Goal: Task Accomplishment & Management: Manage account settings

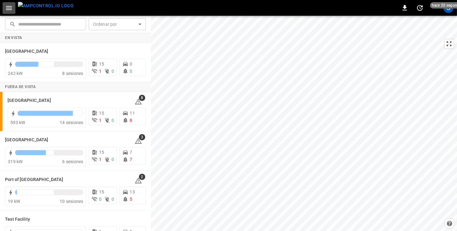
click at [9, 7] on icon "button" at bounding box center [9, 8] width 8 height 8
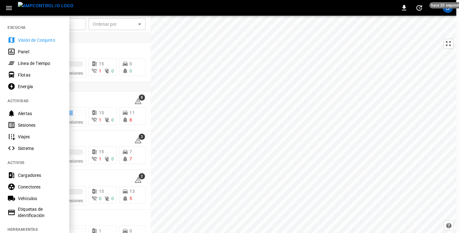
click at [9, 7] on icon "button" at bounding box center [9, 8] width 8 height 8
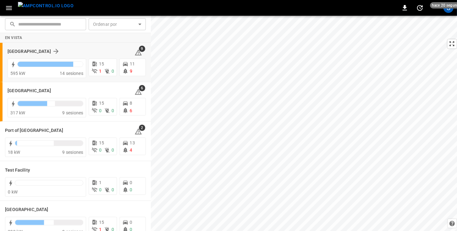
click at [78, 52] on div "[GEOGRAPHIC_DATA]" at bounding box center [67, 51] width 119 height 8
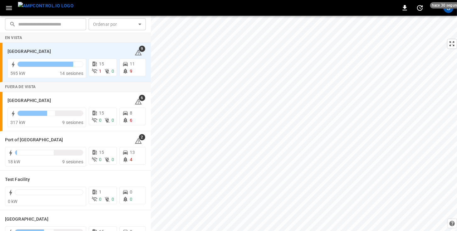
click at [8, 8] on icon "button" at bounding box center [9, 8] width 8 height 8
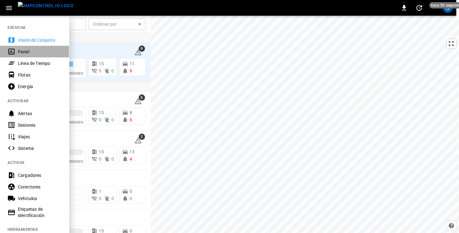
click at [20, 52] on div "Panel" at bounding box center [40, 52] width 44 height 6
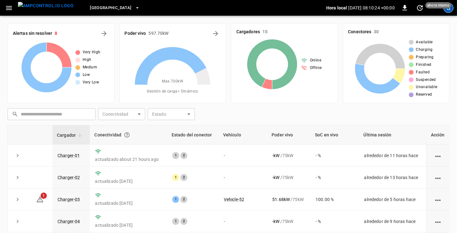
click at [451, 10] on div "S" at bounding box center [448, 8] width 10 height 10
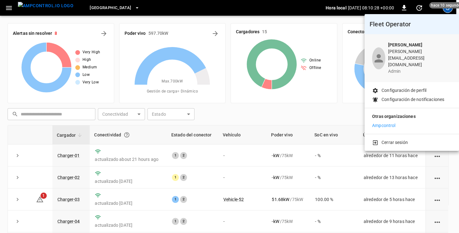
click at [406, 87] on p "Configuración de perfil" at bounding box center [404, 90] width 45 height 7
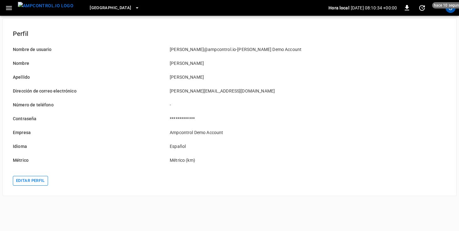
click at [27, 181] on button "Editar perfil" at bounding box center [30, 181] width 35 height 10
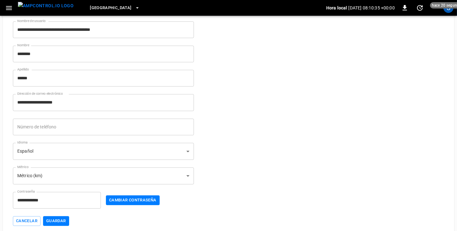
scroll to position [32, 0]
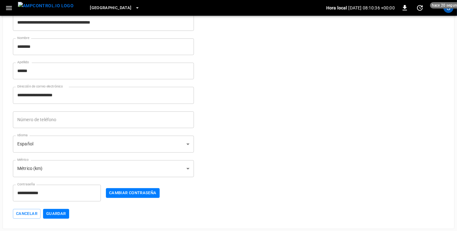
click at [101, 141] on body "**********" at bounding box center [228, 98] width 457 height 261
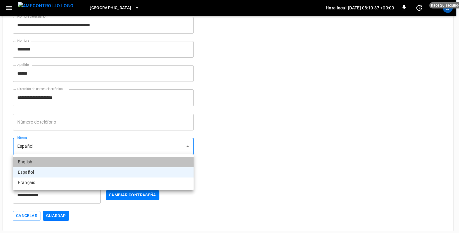
click at [52, 163] on li "English" at bounding box center [103, 162] width 181 height 10
type input "**"
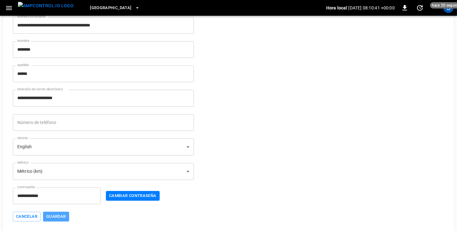
click at [57, 216] on button "Guardar" at bounding box center [56, 216] width 26 height 10
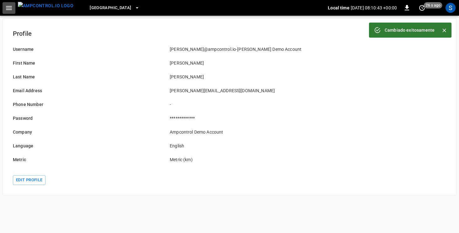
click at [11, 9] on icon "button" at bounding box center [9, 8] width 8 height 8
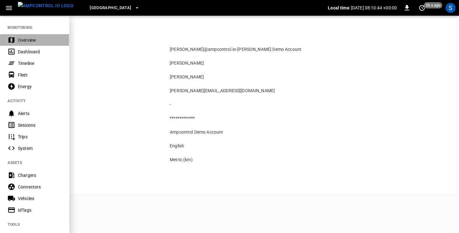
click at [21, 41] on div "Overview" at bounding box center [40, 40] width 44 height 6
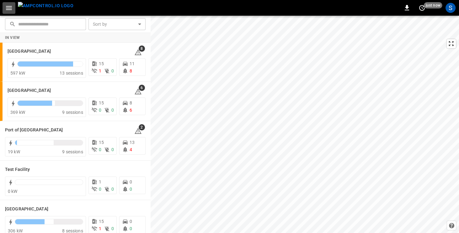
click at [10, 8] on icon "button" at bounding box center [9, 8] width 6 height 4
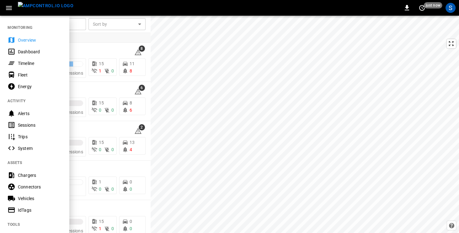
click at [22, 53] on div "Dashboard" at bounding box center [40, 52] width 44 height 6
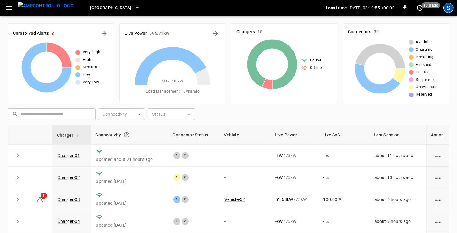
click at [449, 8] on div "S" at bounding box center [448, 8] width 10 height 10
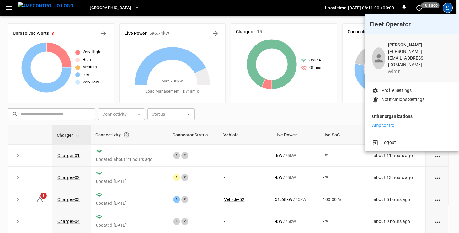
click at [403, 87] on p "Profile Settings" at bounding box center [397, 90] width 30 height 7
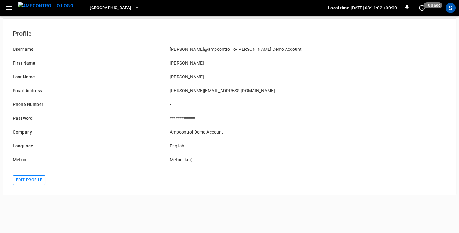
click at [30, 181] on button "Edit profile" at bounding box center [29, 181] width 33 height 10
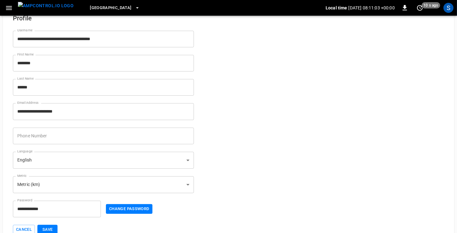
scroll to position [29, 0]
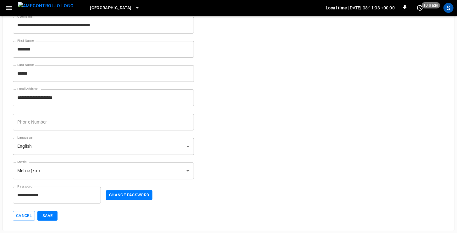
click at [92, 146] on body "**********" at bounding box center [228, 101] width 457 height 261
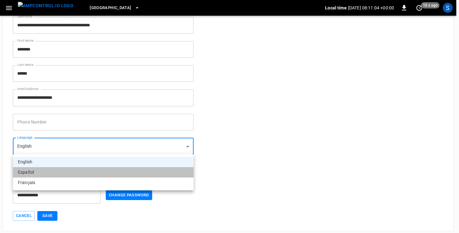
click at [69, 169] on li "Español" at bounding box center [103, 172] width 181 height 10
type input "**"
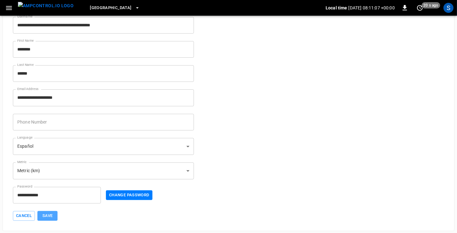
click at [45, 217] on button "Save" at bounding box center [47, 216] width 20 height 10
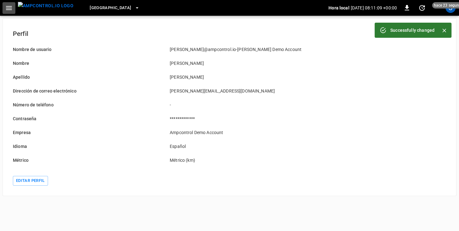
click at [7, 9] on icon "button" at bounding box center [9, 8] width 6 height 4
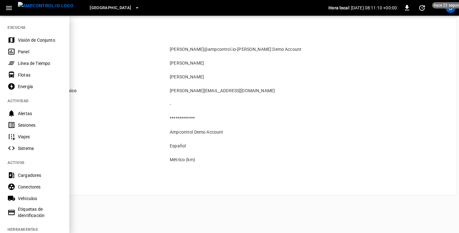
click at [18, 41] on div "Visión de Conjunto" at bounding box center [40, 40] width 44 height 6
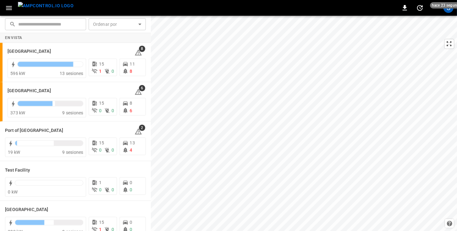
click at [8, 8] on icon "button" at bounding box center [9, 8] width 6 height 4
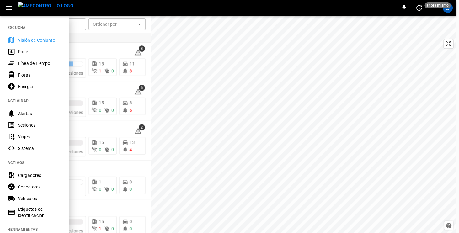
click at [18, 51] on div "Panel" at bounding box center [40, 52] width 44 height 6
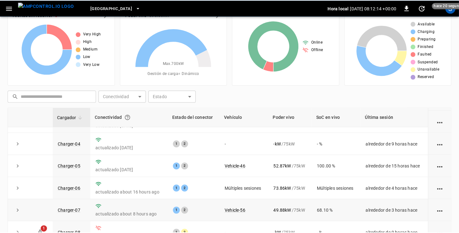
scroll to position [36, 0]
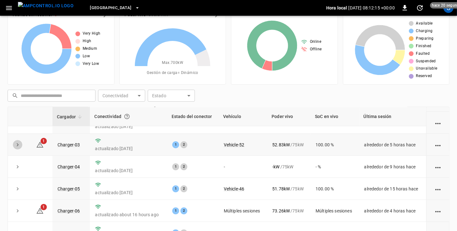
click at [16, 144] on icon "expand row" at bounding box center [17, 144] width 6 height 6
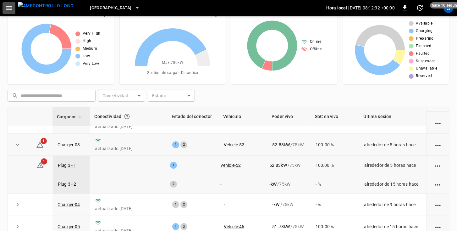
click at [10, 10] on icon "button" at bounding box center [9, 8] width 8 height 8
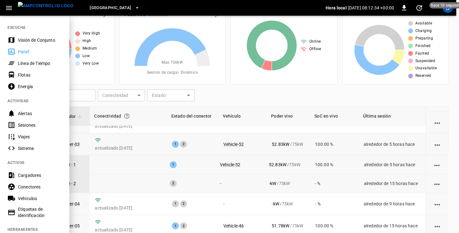
click at [25, 113] on div "Alertas" at bounding box center [40, 114] width 44 height 6
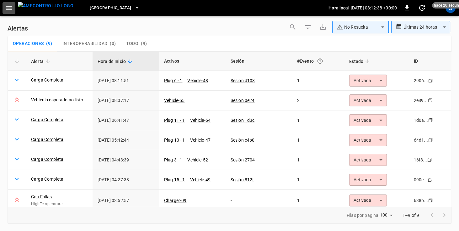
click at [8, 10] on icon "button" at bounding box center [9, 8] width 6 height 4
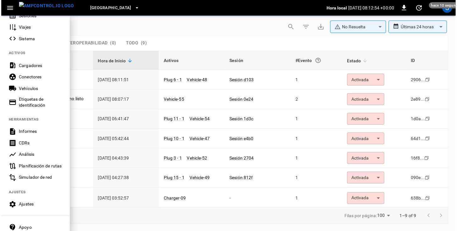
scroll to position [112, 0]
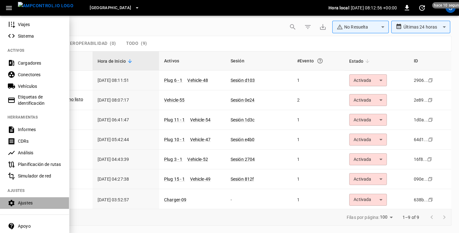
click at [23, 204] on div "Ajustes" at bounding box center [40, 203] width 44 height 6
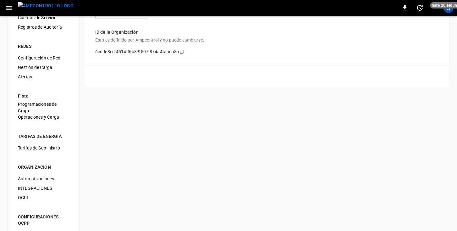
scroll to position [31, 0]
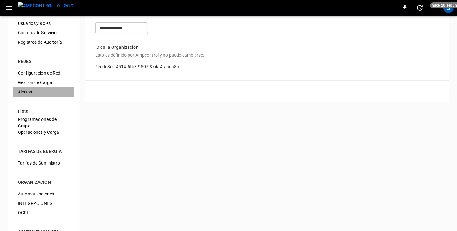
click at [24, 89] on span "Alertas" at bounding box center [44, 92] width 52 height 7
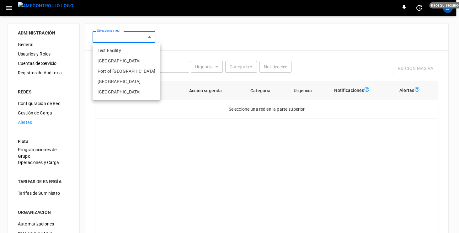
click at [128, 39] on body "0 hace 20 segundos S ADMINISTRACIÓN General Usuarios y Roles Cuentas de Servici…" at bounding box center [229, 153] width 459 height 307
click at [122, 82] on li "[GEOGRAPHIC_DATA]" at bounding box center [127, 82] width 68 height 10
type input "**********"
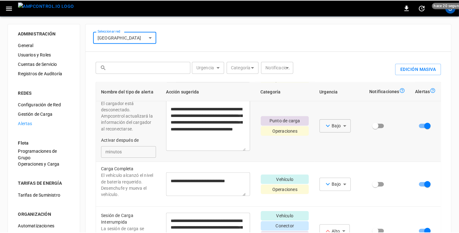
scroll to position [148, 0]
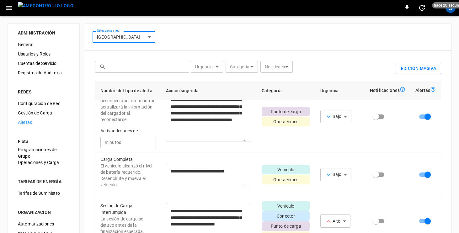
click at [216, 67] on body "**********" at bounding box center [229, 153] width 459 height 307
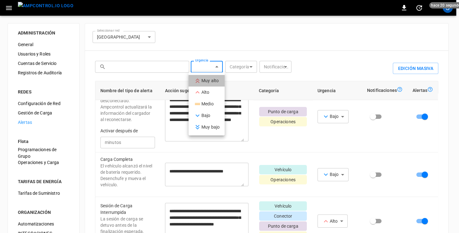
click at [210, 80] on li "Muy alto" at bounding box center [207, 81] width 36 height 12
type input "*********"
type textarea "**********"
type input "*********"
type textarea "**********"
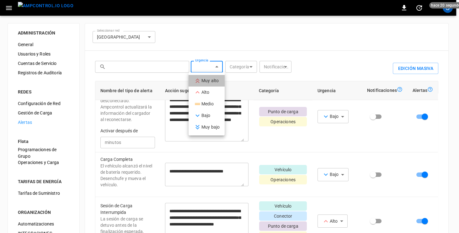
type input "*********"
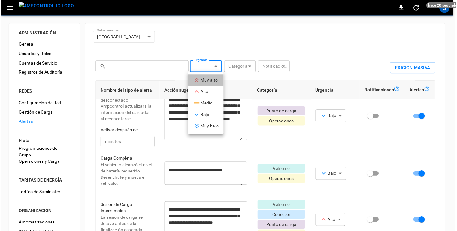
scroll to position [3, 0]
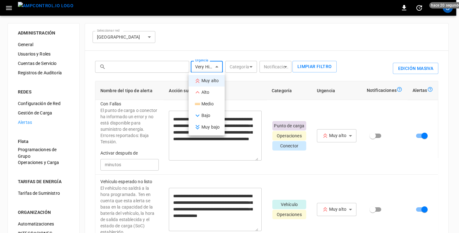
click at [339, 154] on div at bounding box center [229, 116] width 459 height 233
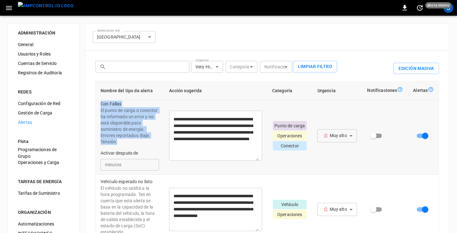
drag, startPoint x: 101, startPoint y: 103, endPoint x: 133, endPoint y: 139, distance: 48.1
click at [133, 139] on div "Con Fallas El punto de carga o conector ha informado un error y no está disponi…" at bounding box center [129, 136] width 58 height 70
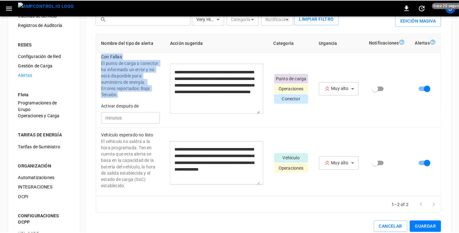
scroll to position [0, 0]
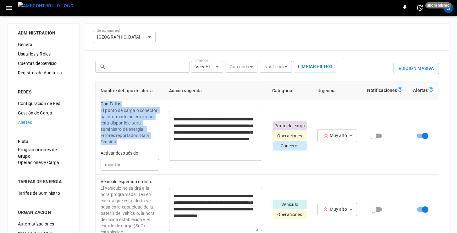
click at [7, 7] on icon "button" at bounding box center [9, 8] width 8 height 8
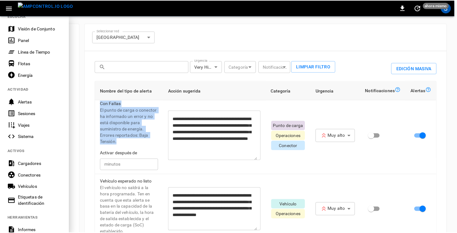
scroll to position [144, 0]
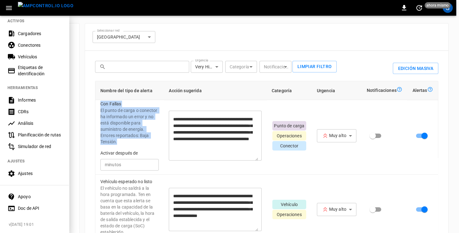
click at [19, 173] on div "Ajustes" at bounding box center [40, 174] width 44 height 6
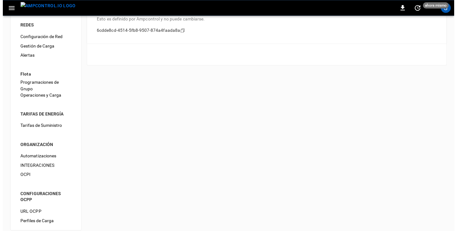
scroll to position [73, 0]
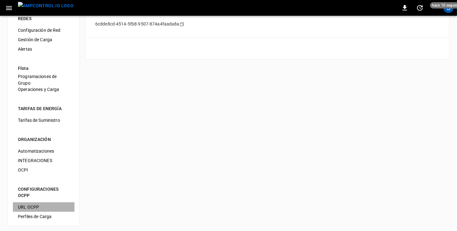
click at [27, 207] on span "URL OCPP" at bounding box center [44, 207] width 52 height 7
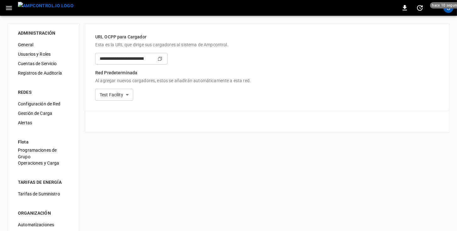
type input "**********"
click at [26, 111] on span "Gestión de Carga" at bounding box center [44, 113] width 52 height 7
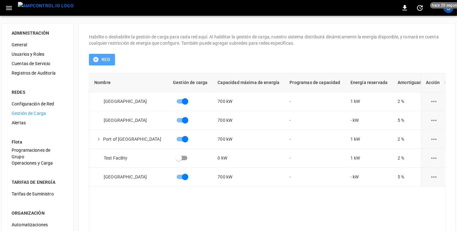
click at [98, 58] on icon "button" at bounding box center [96, 59] width 6 height 6
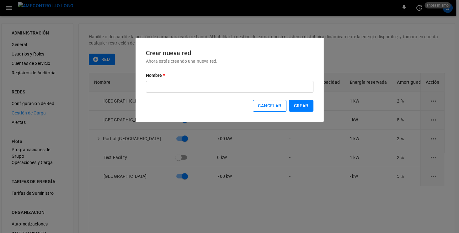
click at [269, 109] on button "Cancelar" at bounding box center [269, 106] width 33 height 12
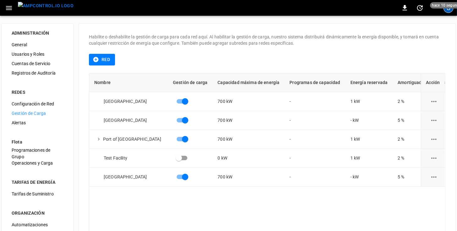
click at [447, 12] on div "S" at bounding box center [448, 8] width 10 height 10
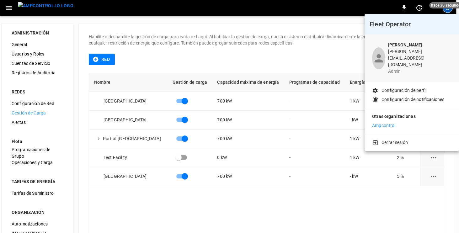
click at [341, 25] on div at bounding box center [229, 116] width 459 height 233
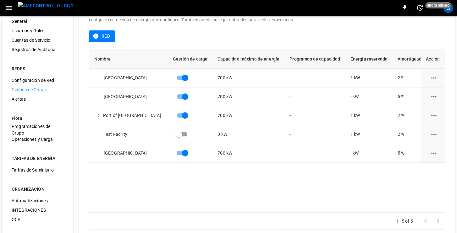
scroll to position [73, 0]
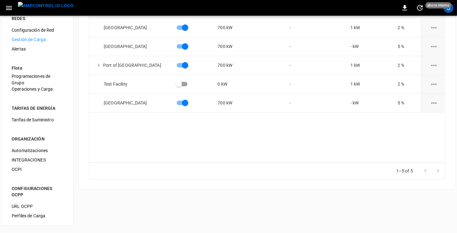
click at [21, 218] on span "Perfiles de Carga" at bounding box center [38, 216] width 52 height 7
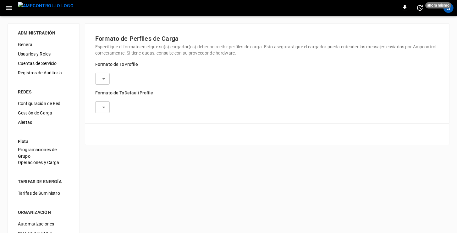
type input "**********"
click at [8, 8] on icon "button" at bounding box center [9, 8] width 6 height 4
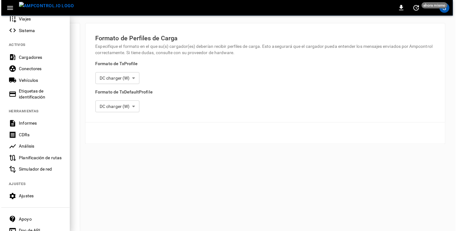
scroll to position [144, 0]
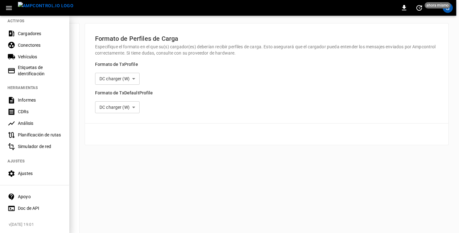
click at [21, 195] on div "Apoyo" at bounding box center [40, 197] width 44 height 6
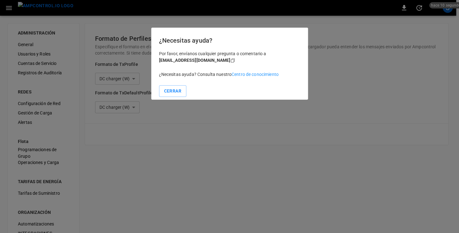
click at [261, 74] on link "Centro de conocimiento" at bounding box center [255, 74] width 47 height 5
click at [180, 91] on button "Cerrar" at bounding box center [172, 91] width 27 height 12
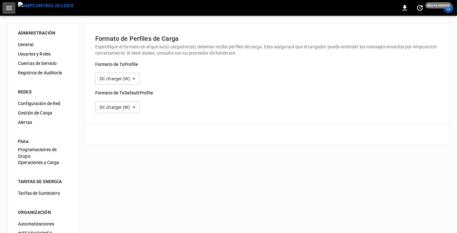
click at [12, 7] on icon "button" at bounding box center [9, 8] width 8 height 8
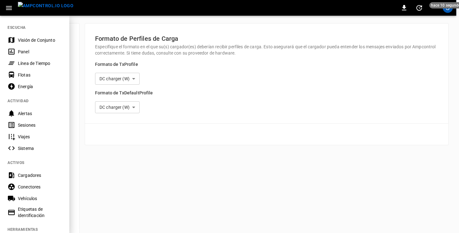
click at [23, 51] on div "Panel" at bounding box center [40, 52] width 44 height 6
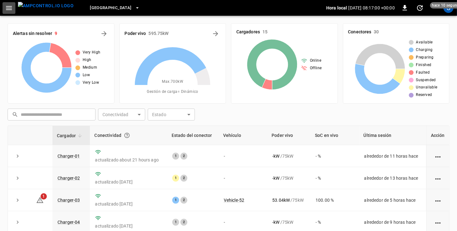
click at [8, 8] on icon "button" at bounding box center [9, 8] width 6 height 4
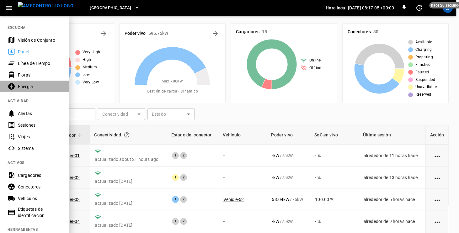
click at [23, 88] on div "Energía" at bounding box center [40, 87] width 44 height 6
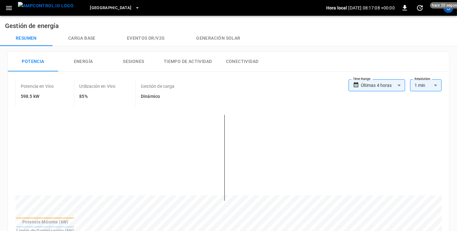
scroll to position [1, 0]
click at [8, 8] on icon "button" at bounding box center [9, 8] width 6 height 4
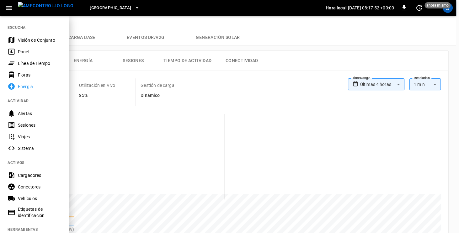
click at [22, 52] on div "Panel" at bounding box center [40, 52] width 44 height 6
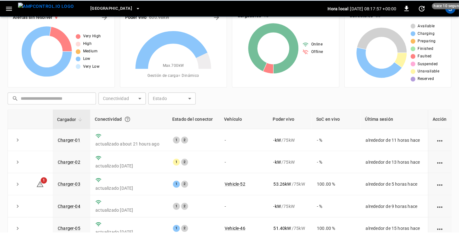
scroll to position [20, 0]
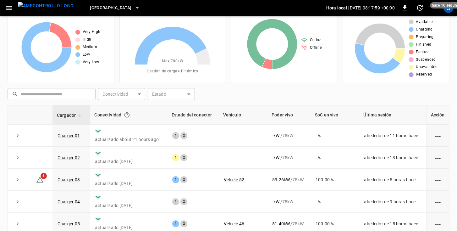
click at [9, 7] on icon "button" at bounding box center [9, 8] width 8 height 8
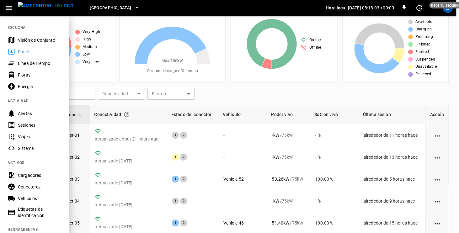
click at [25, 88] on div "Energía" at bounding box center [40, 87] width 44 height 6
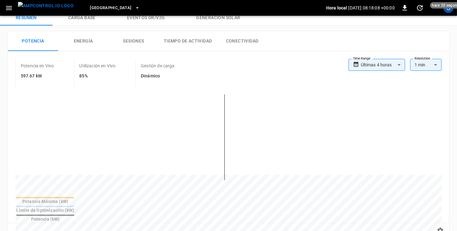
click at [7, 8] on icon "button" at bounding box center [9, 8] width 6 height 4
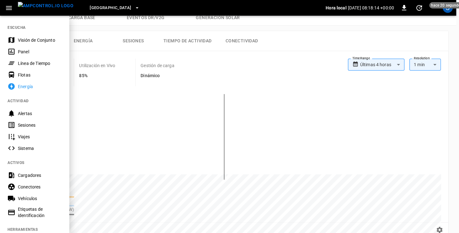
click at [21, 42] on div "Visión de Conjunto" at bounding box center [40, 40] width 44 height 6
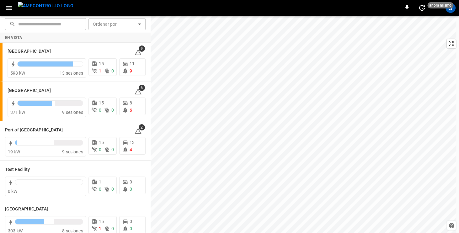
click at [7, 9] on icon "button" at bounding box center [9, 8] width 8 height 8
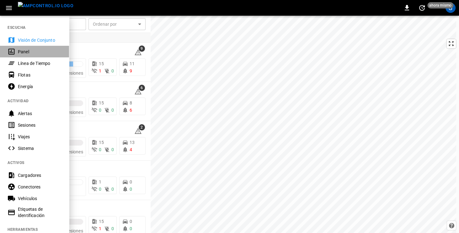
click at [19, 53] on div "Panel" at bounding box center [40, 52] width 44 height 6
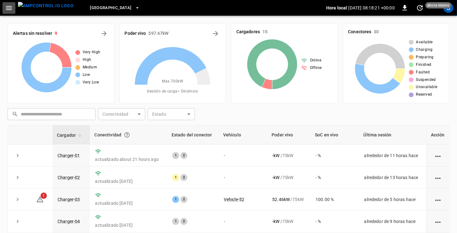
click at [10, 6] on icon "button" at bounding box center [9, 8] width 6 height 4
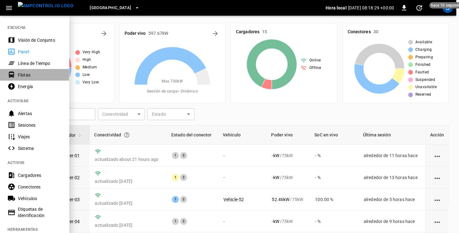
click at [25, 75] on div "Flotas" at bounding box center [40, 75] width 44 height 6
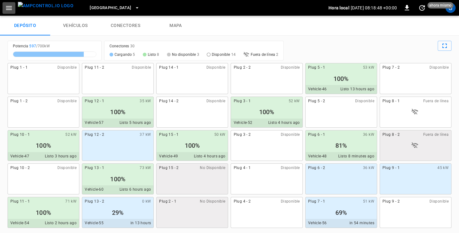
click at [8, 9] on icon "button" at bounding box center [9, 8] width 6 height 4
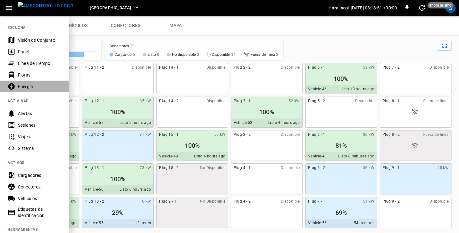
click at [26, 85] on div "Energía" at bounding box center [40, 87] width 44 height 6
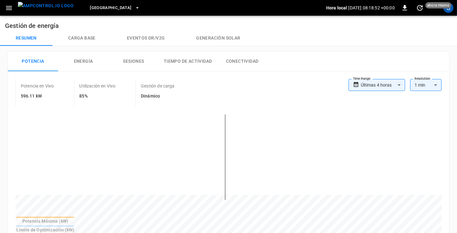
click at [8, 8] on icon "button" at bounding box center [9, 8] width 6 height 4
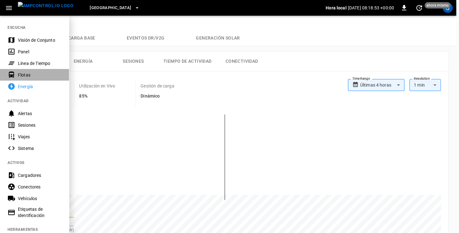
click at [19, 77] on div "Flotas" at bounding box center [40, 75] width 44 height 6
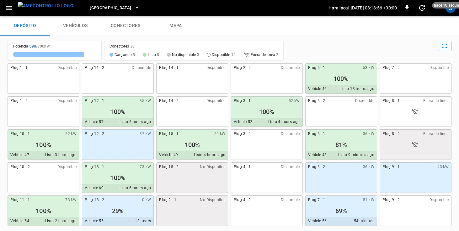
click at [127, 106] on div "Plug 12 - 1 35 kW 100% Vehicle-57 Listo 5 hours ago" at bounding box center [118, 111] width 72 height 30
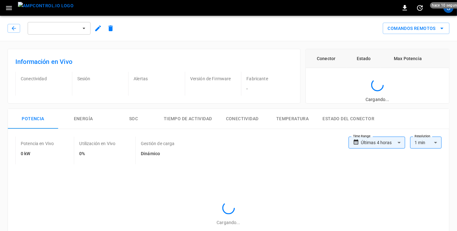
type input "**********"
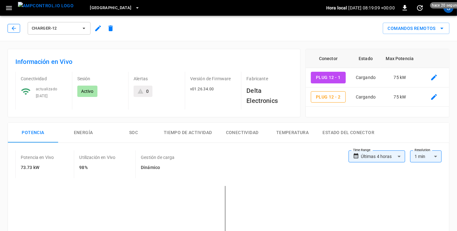
click at [14, 31] on icon "button" at bounding box center [14, 28] width 6 height 6
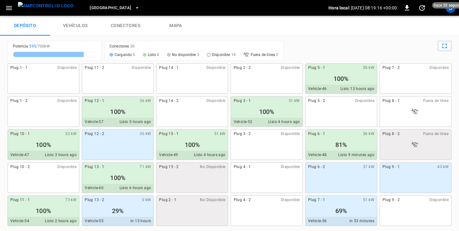
click at [316, 204] on div "Plug 7 - 1 51 kW" at bounding box center [341, 199] width 71 height 9
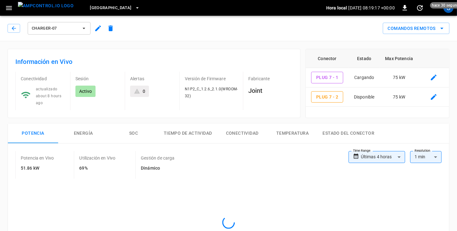
type input "**********"
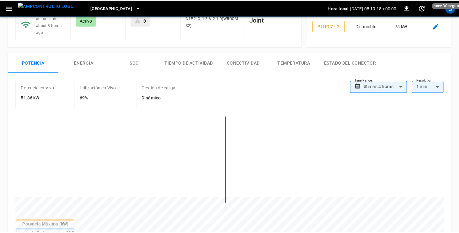
scroll to position [97, 0]
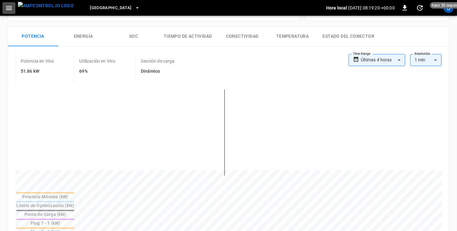
click at [7, 11] on icon "button" at bounding box center [9, 8] width 8 height 8
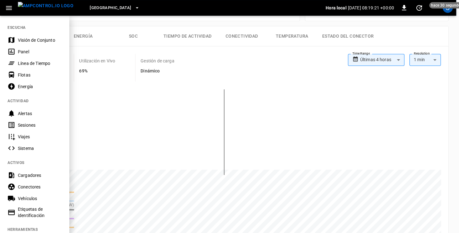
click at [19, 40] on div "Visión de Conjunto" at bounding box center [40, 40] width 44 height 6
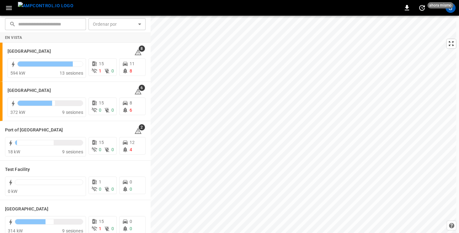
click at [8, 9] on icon "button" at bounding box center [9, 8] width 8 height 8
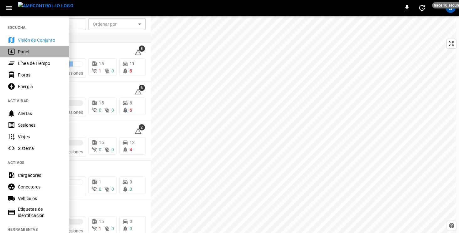
click at [22, 53] on div "Panel" at bounding box center [40, 52] width 44 height 6
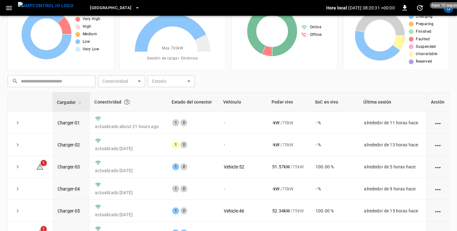
scroll to position [36, 0]
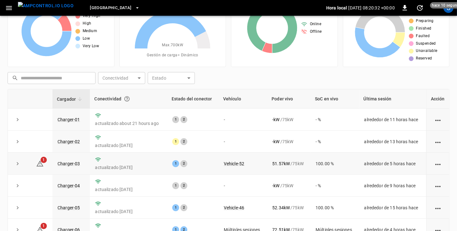
click at [19, 163] on icon "expand row" at bounding box center [17, 163] width 6 height 6
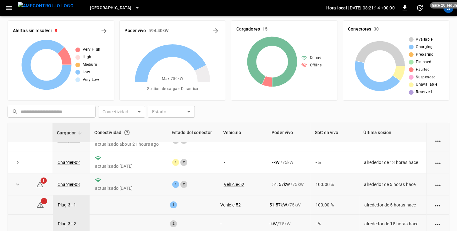
scroll to position [0, 0]
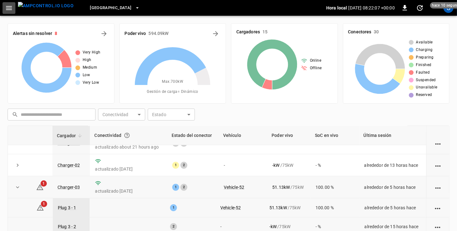
click at [7, 7] on icon "button" at bounding box center [9, 8] width 8 height 8
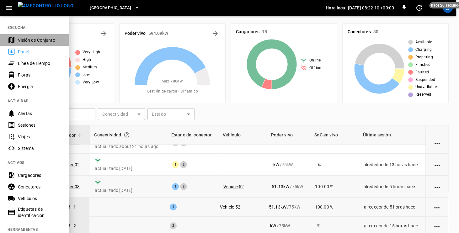
click at [24, 41] on div "Visión de Conjunto" at bounding box center [40, 40] width 44 height 6
